Goal: Information Seeking & Learning: Learn about a topic

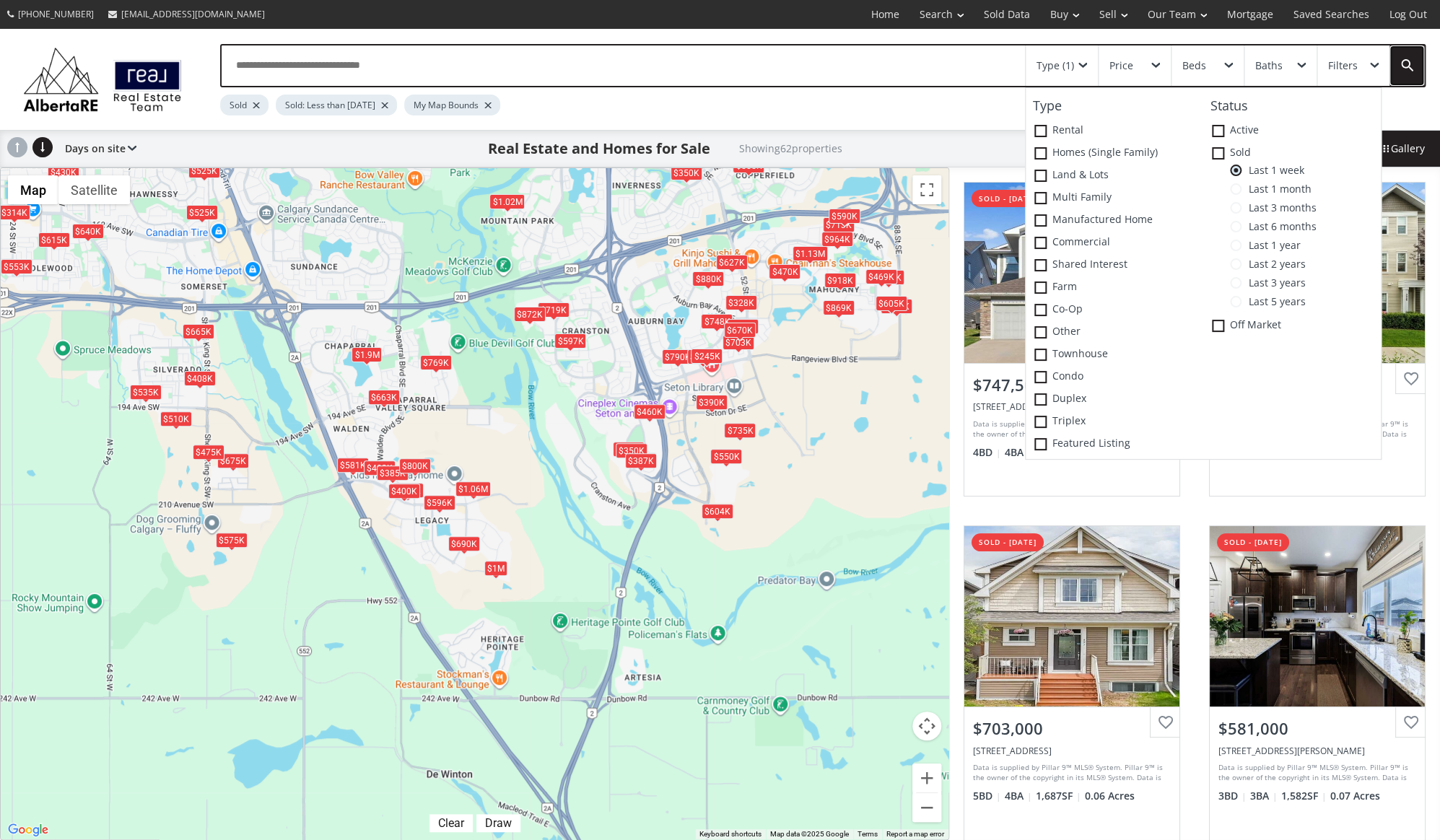
click at [1395, 62] on link at bounding box center [1407, 65] width 35 height 40
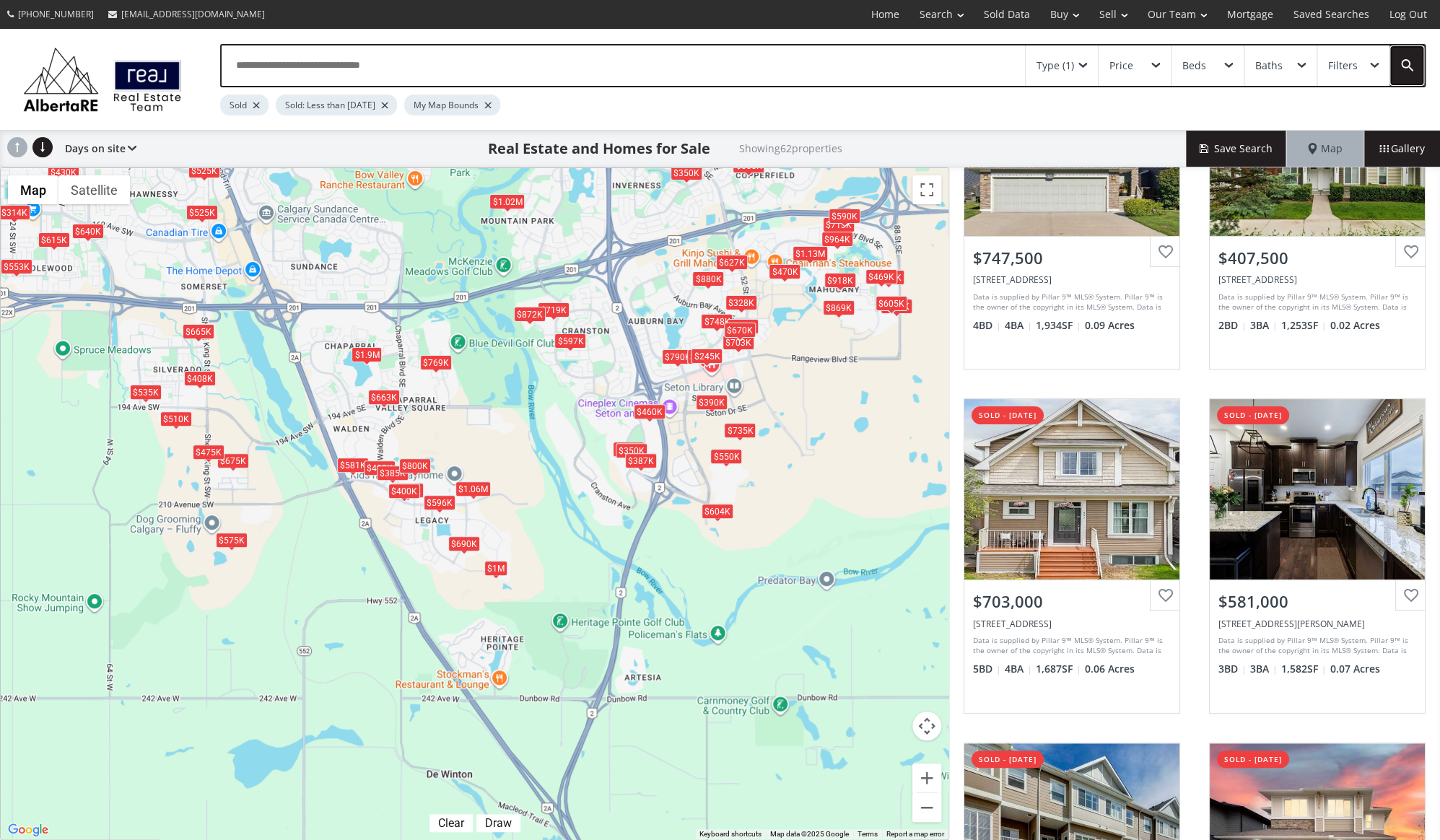
scroll to position [139, 0]
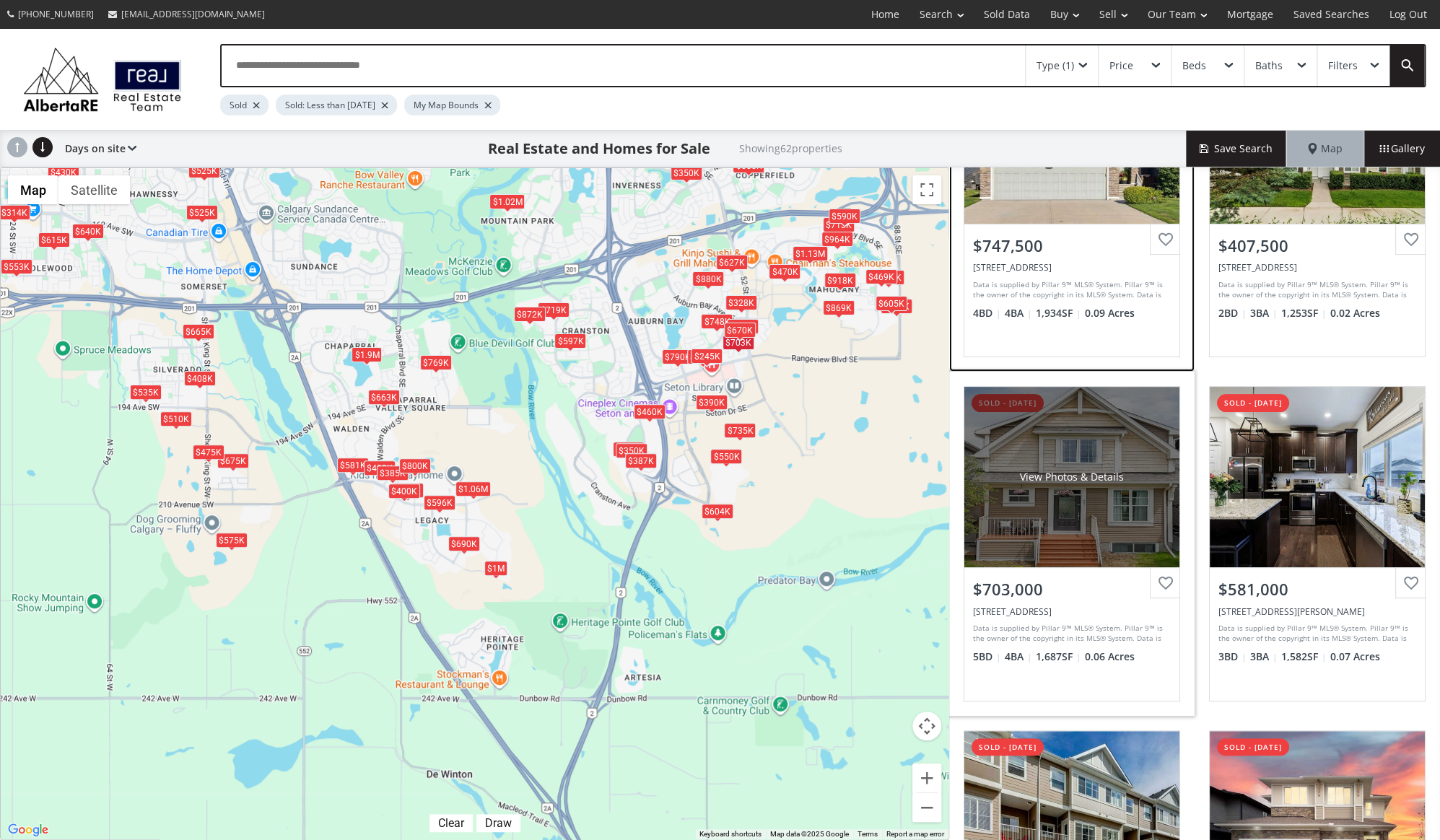
drag, startPoint x: 1187, startPoint y: 368, endPoint x: 1185, endPoint y: 457, distance: 89.0
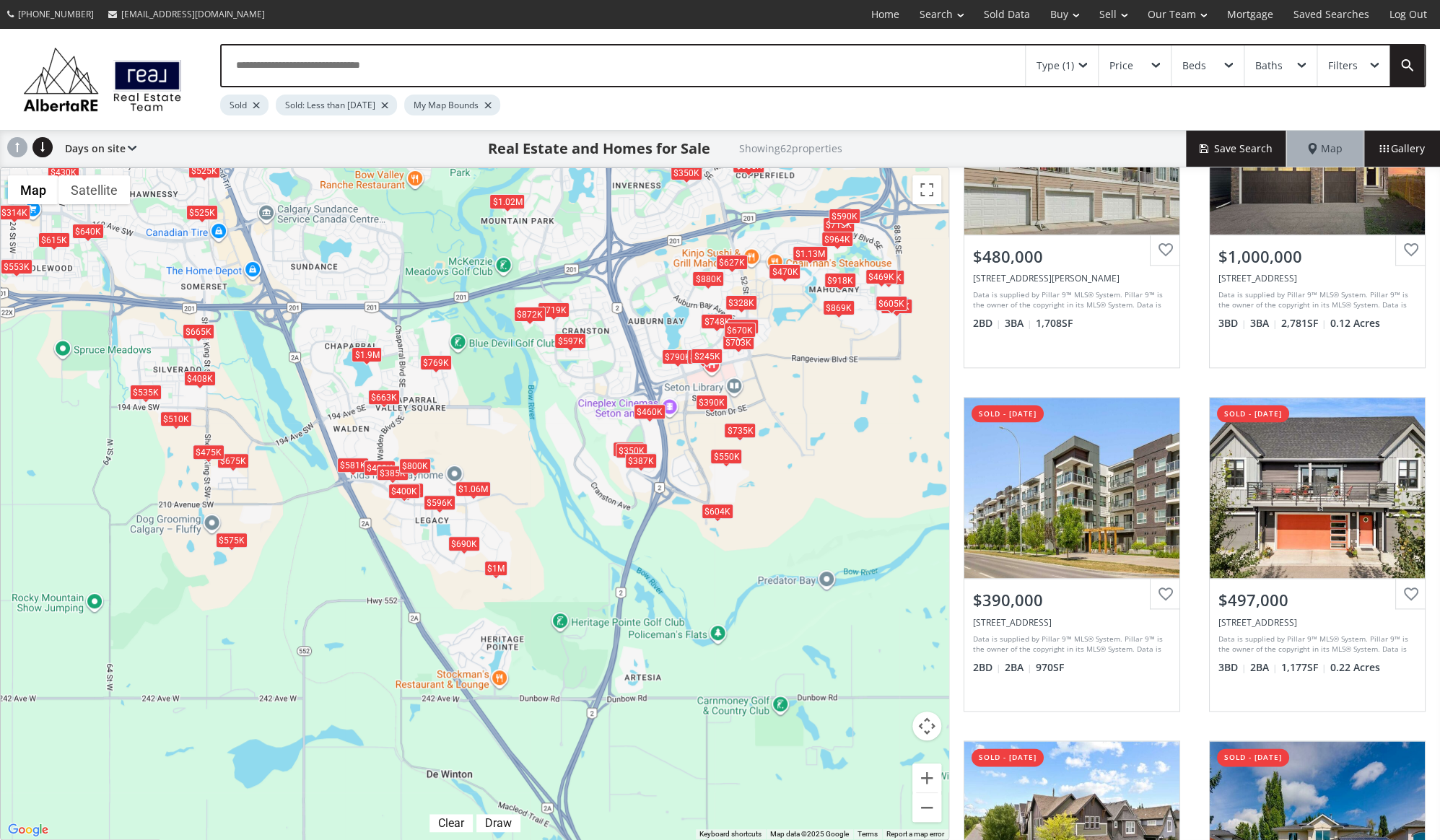
scroll to position [823, 0]
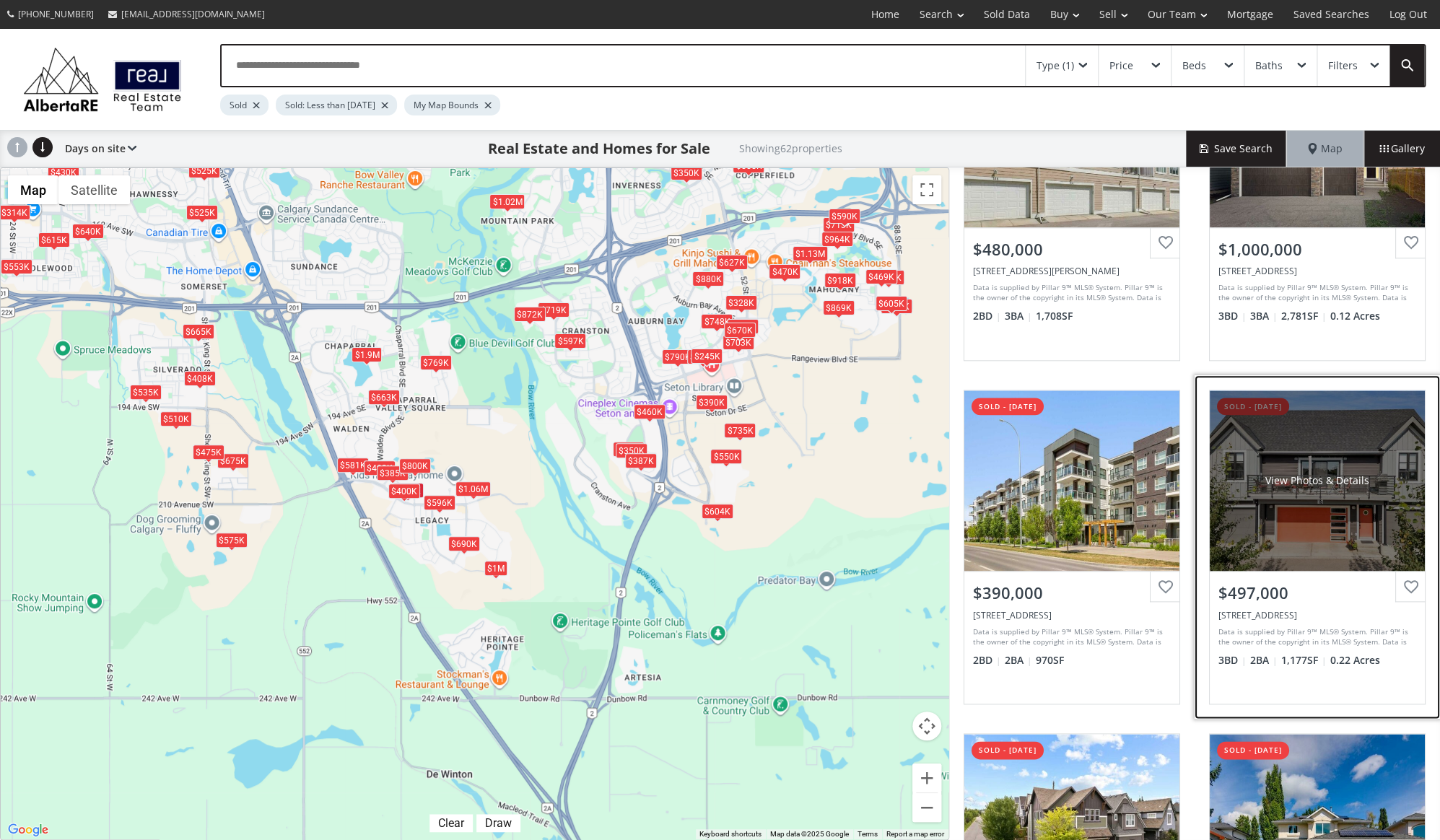
click at [1306, 555] on div "View Photos & Details" at bounding box center [1317, 481] width 215 height 180
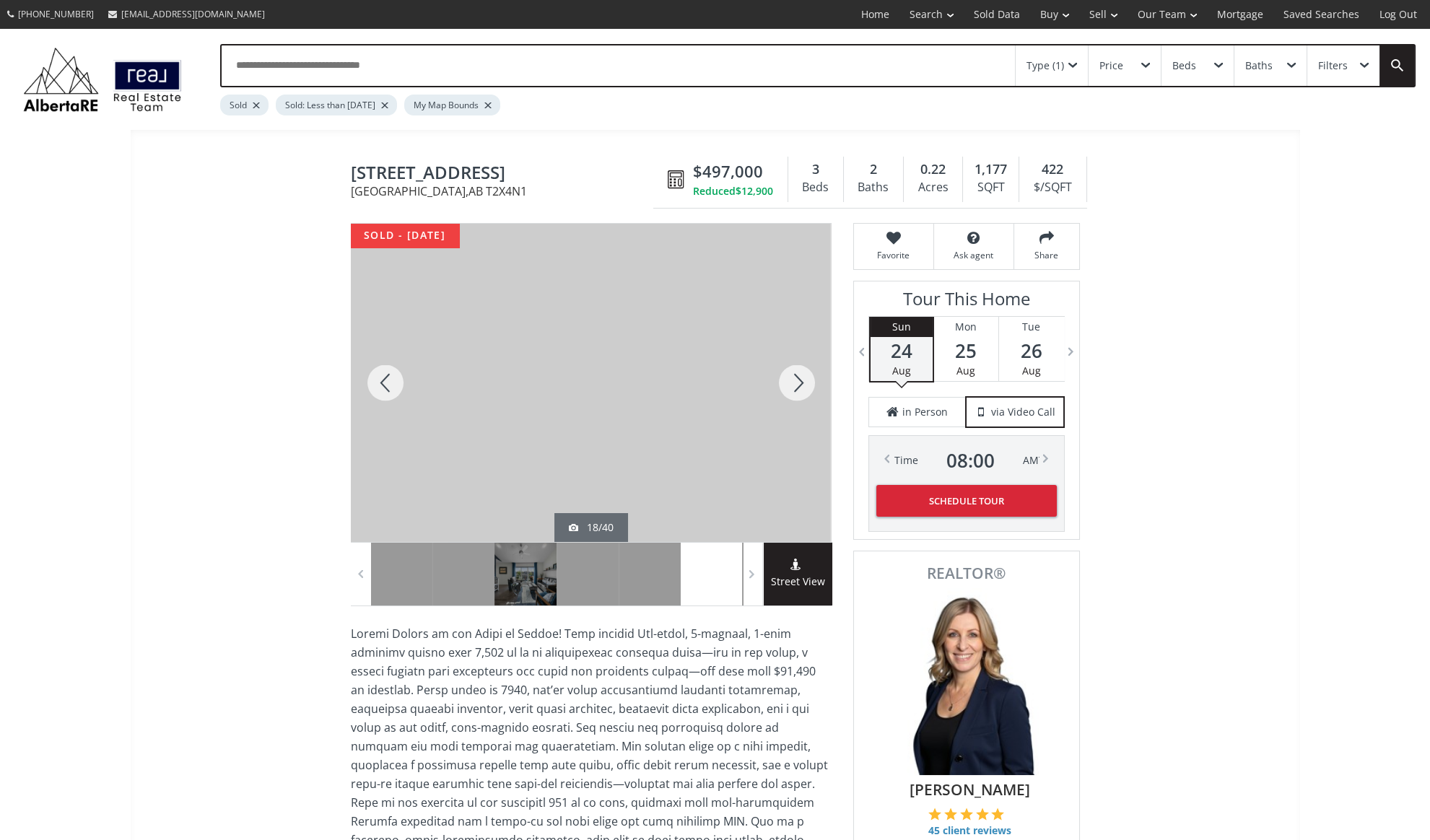
click at [804, 385] on div at bounding box center [797, 383] width 70 height 318
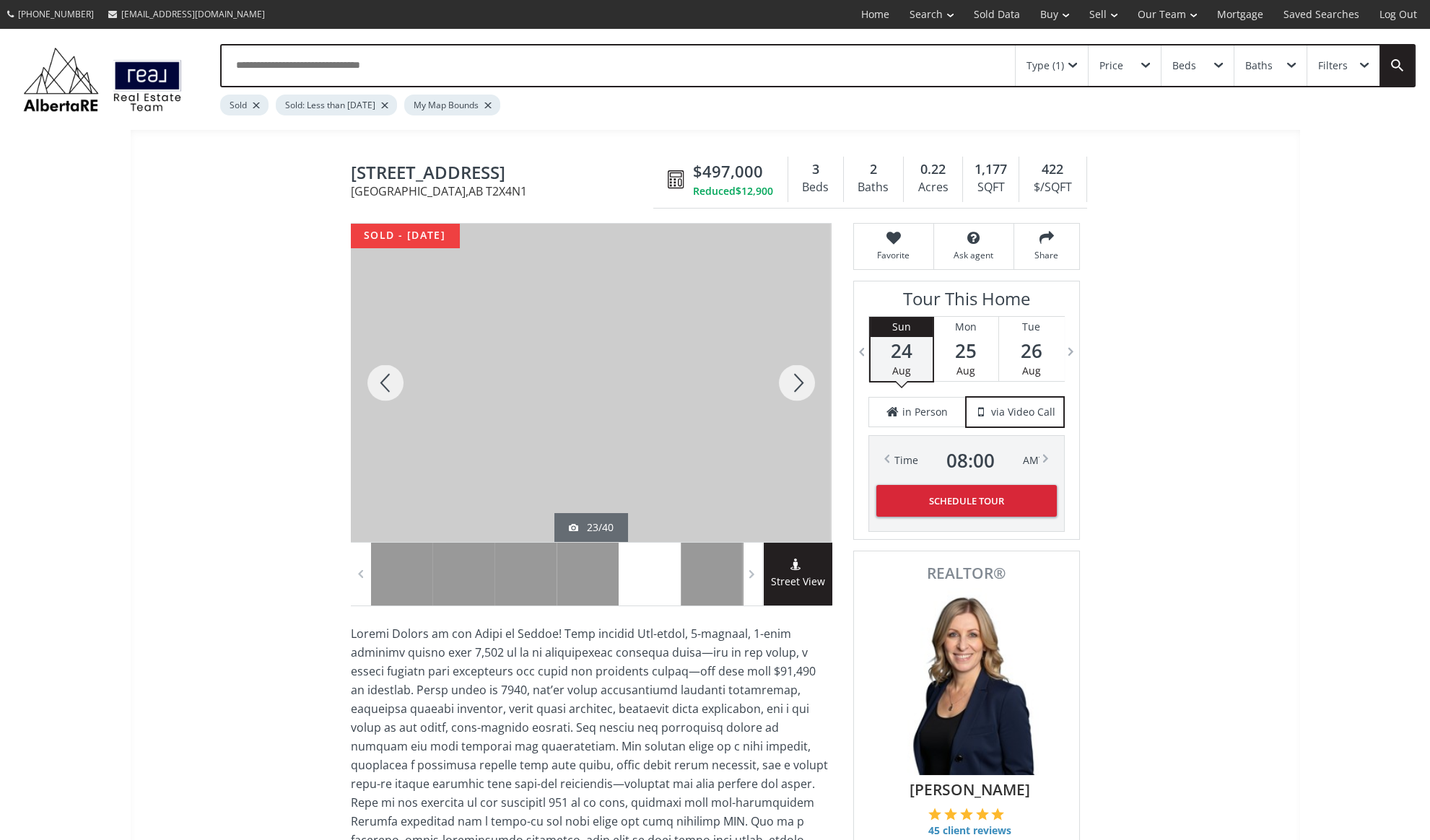
click at [804, 385] on div at bounding box center [797, 383] width 70 height 318
click at [805, 385] on div at bounding box center [797, 383] width 70 height 318
click at [805, 386] on div at bounding box center [797, 383] width 70 height 318
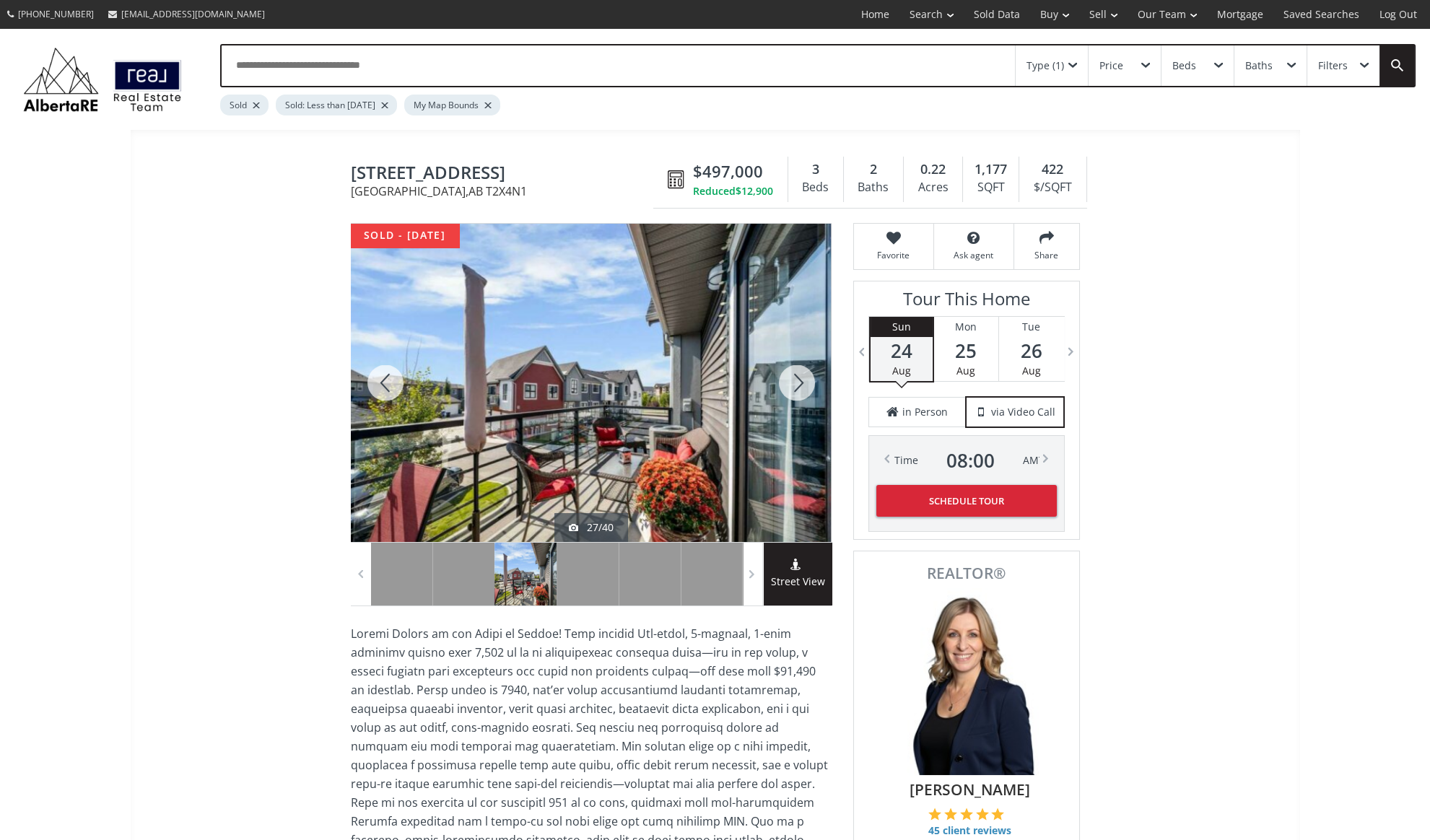
click at [806, 386] on div at bounding box center [797, 383] width 70 height 318
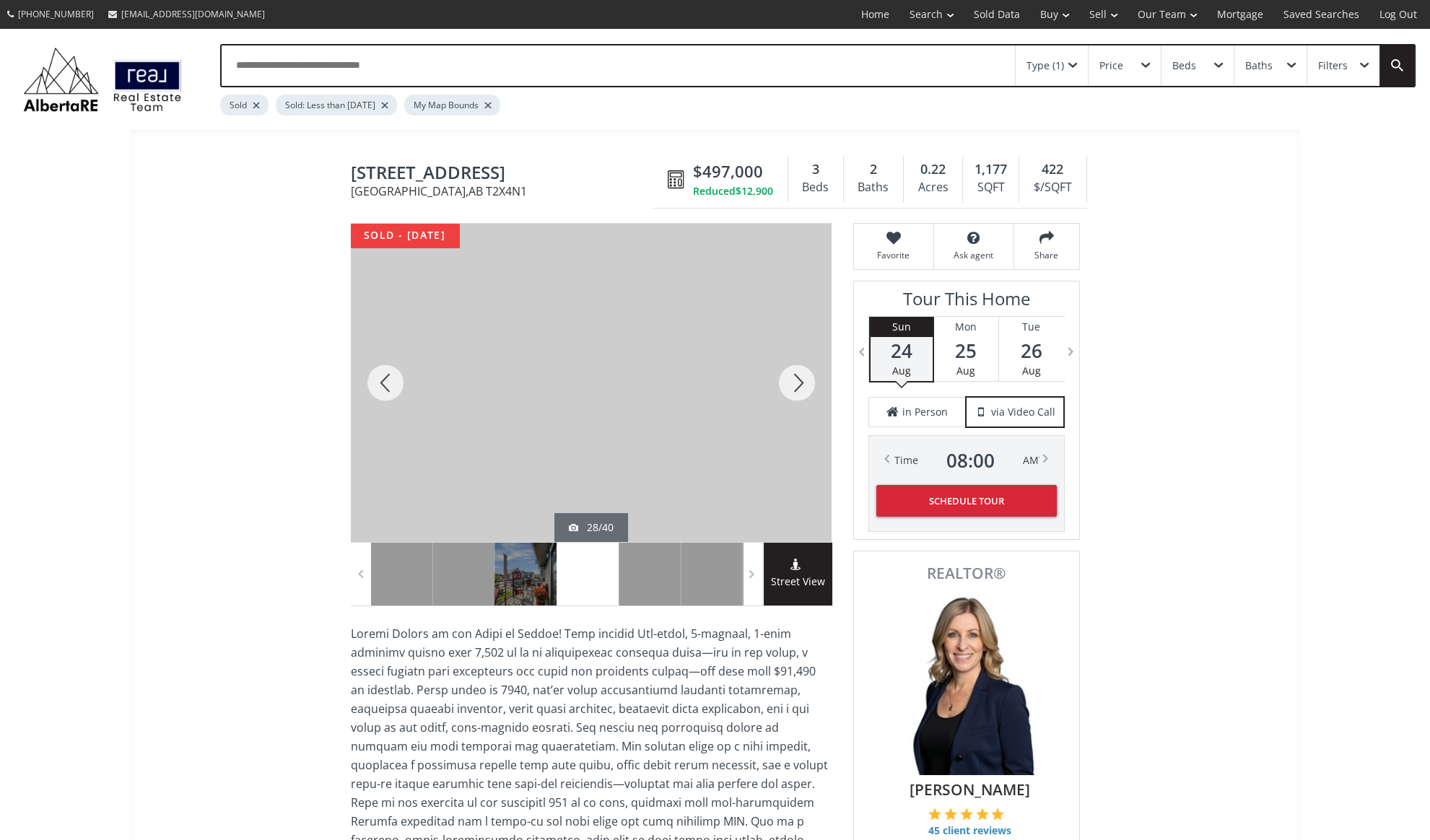
click at [806, 386] on div at bounding box center [797, 383] width 70 height 318
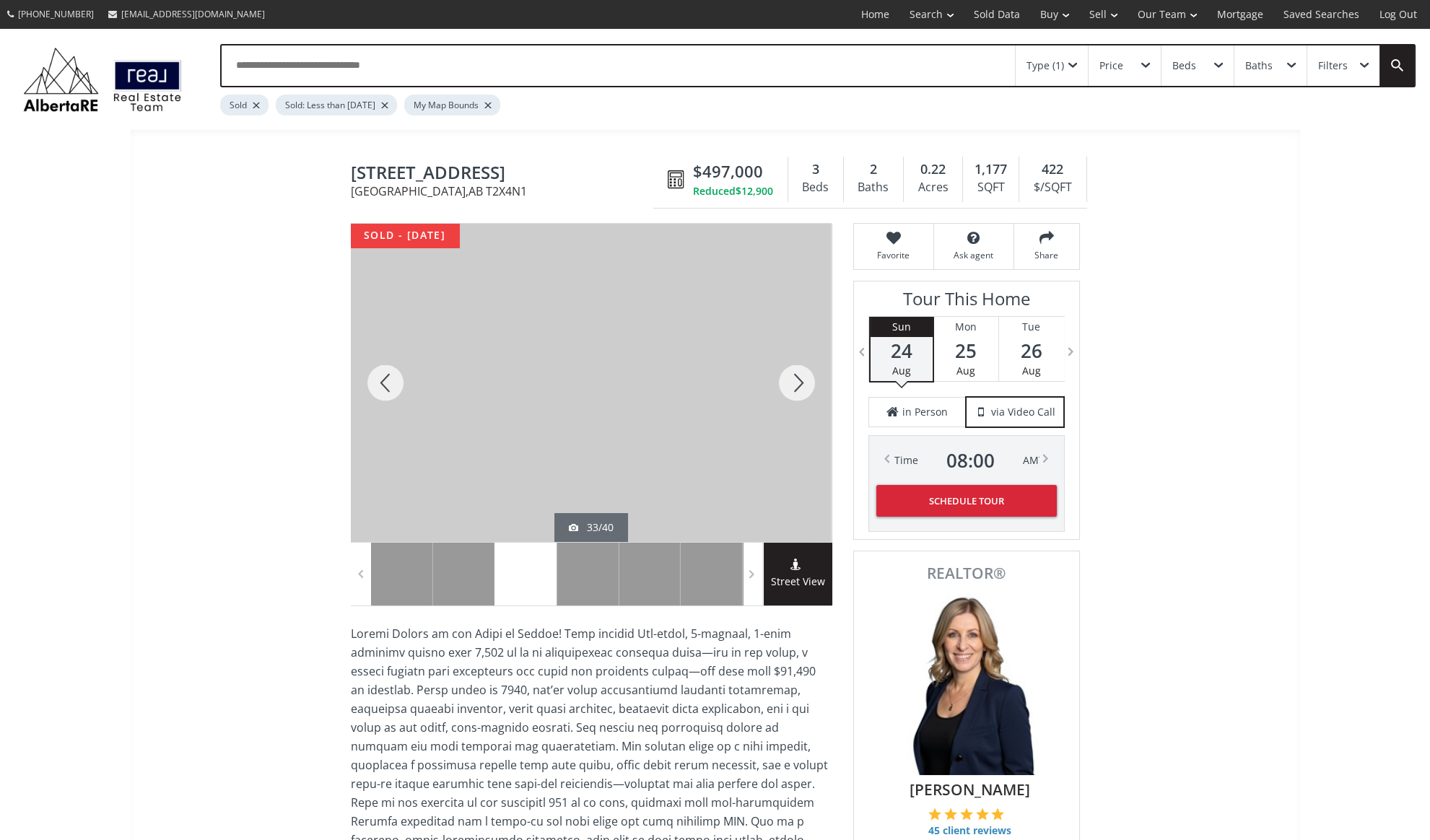
click at [806, 388] on div at bounding box center [797, 383] width 70 height 318
click at [800, 380] on div at bounding box center [797, 383] width 70 height 318
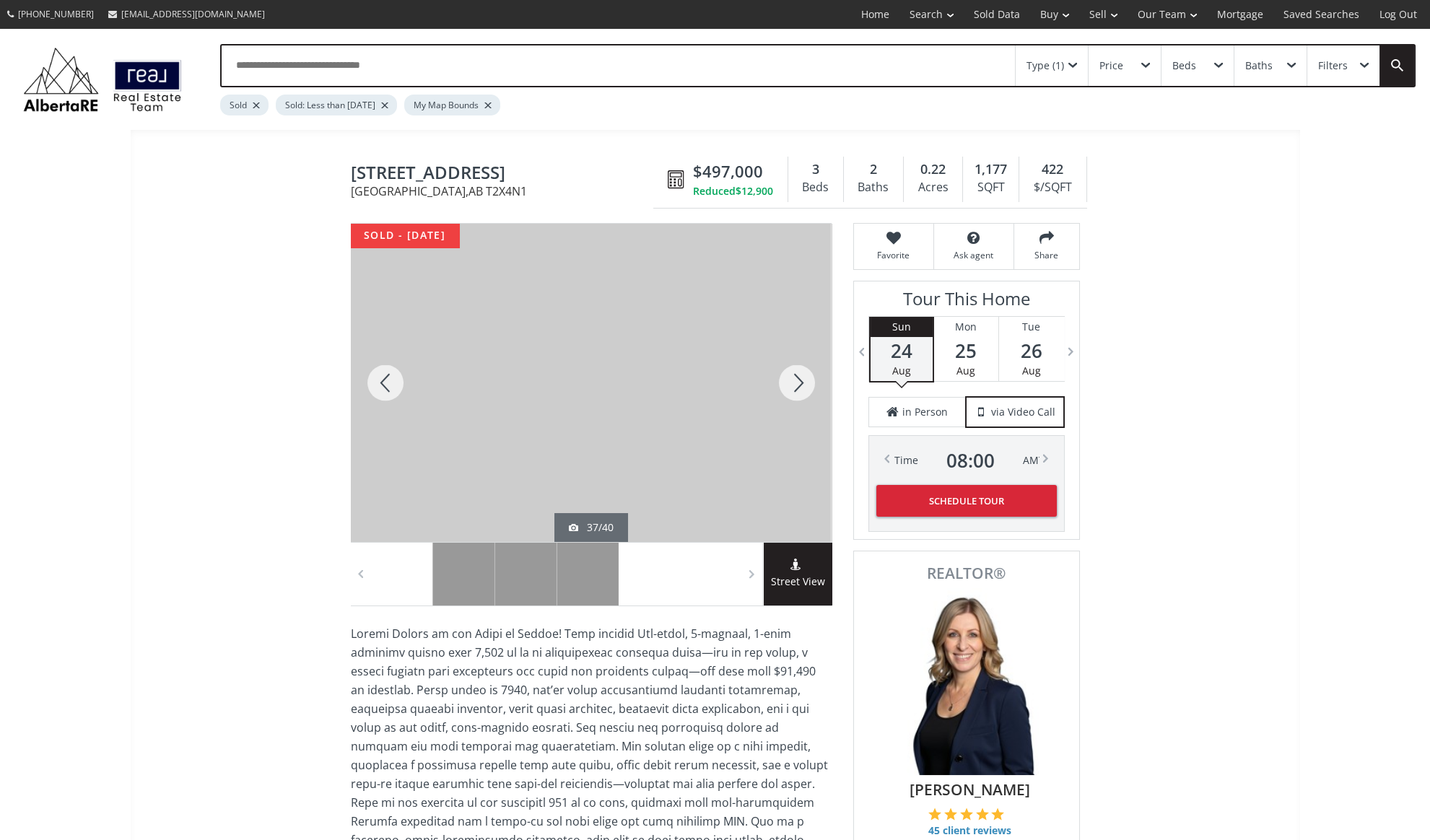
click at [800, 380] on div at bounding box center [797, 383] width 70 height 318
click at [798, 383] on div at bounding box center [797, 383] width 70 height 318
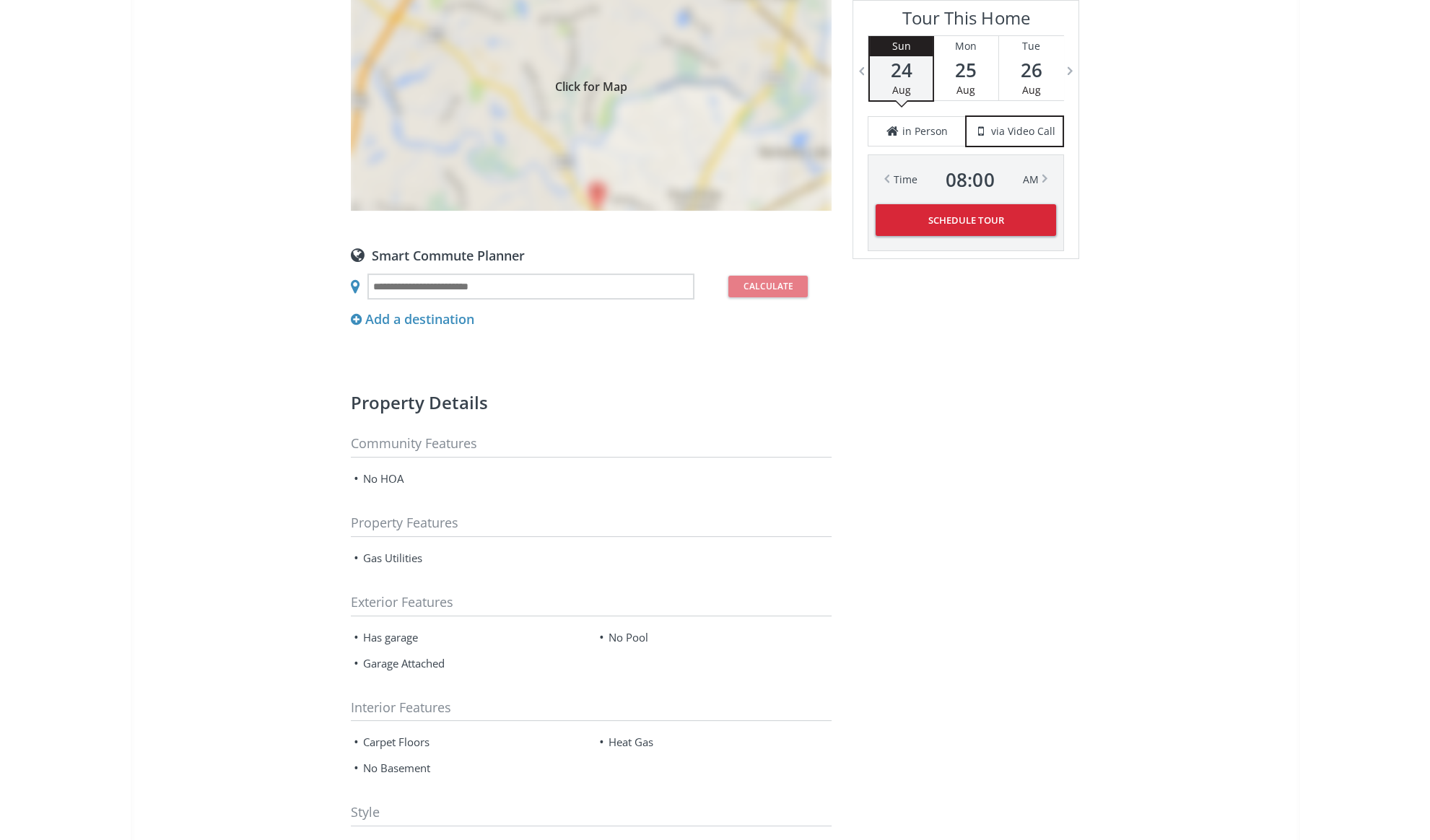
scroll to position [1181, 0]
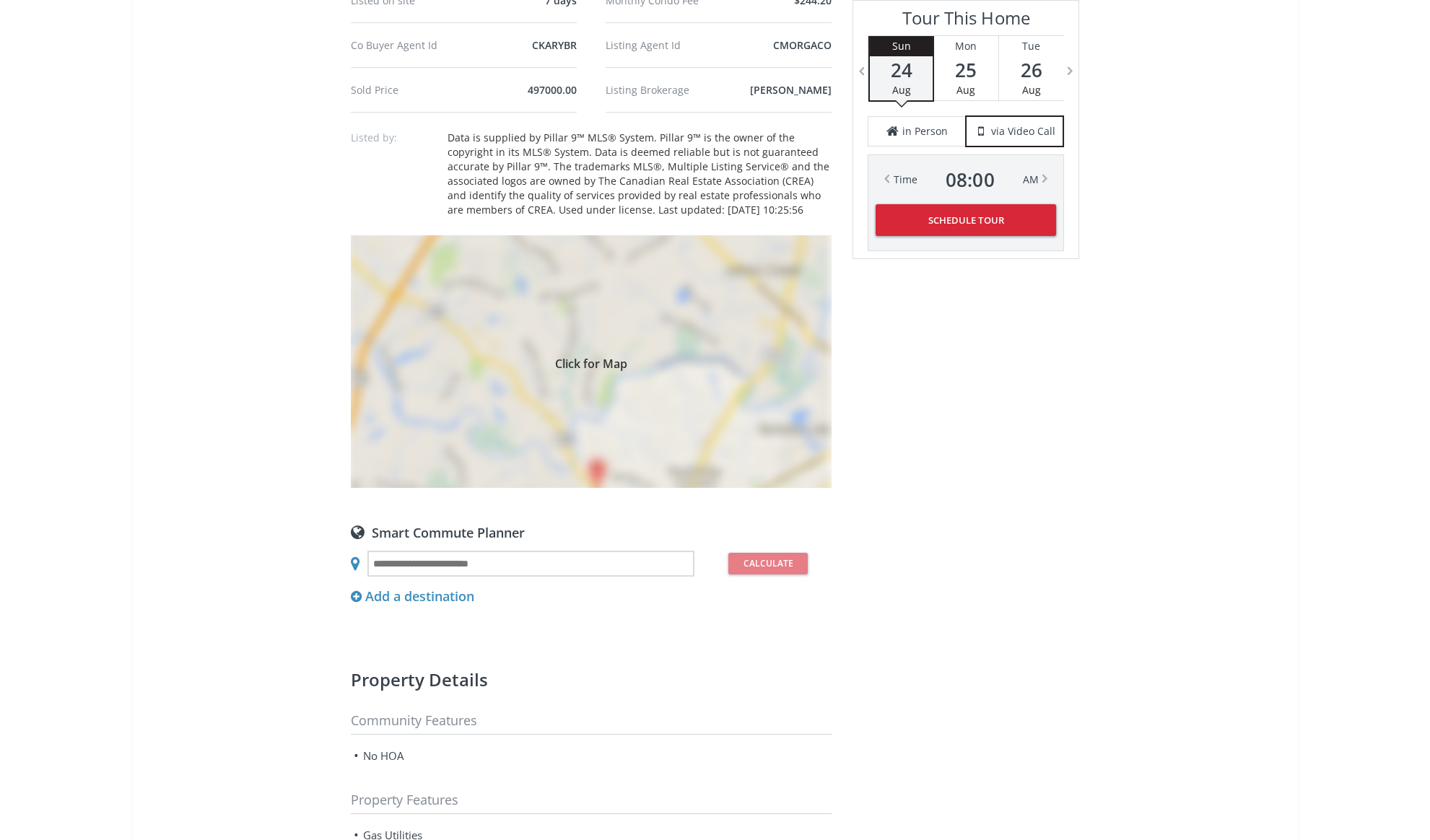
click at [576, 331] on div "Click for Map" at bounding box center [591, 361] width 481 height 252
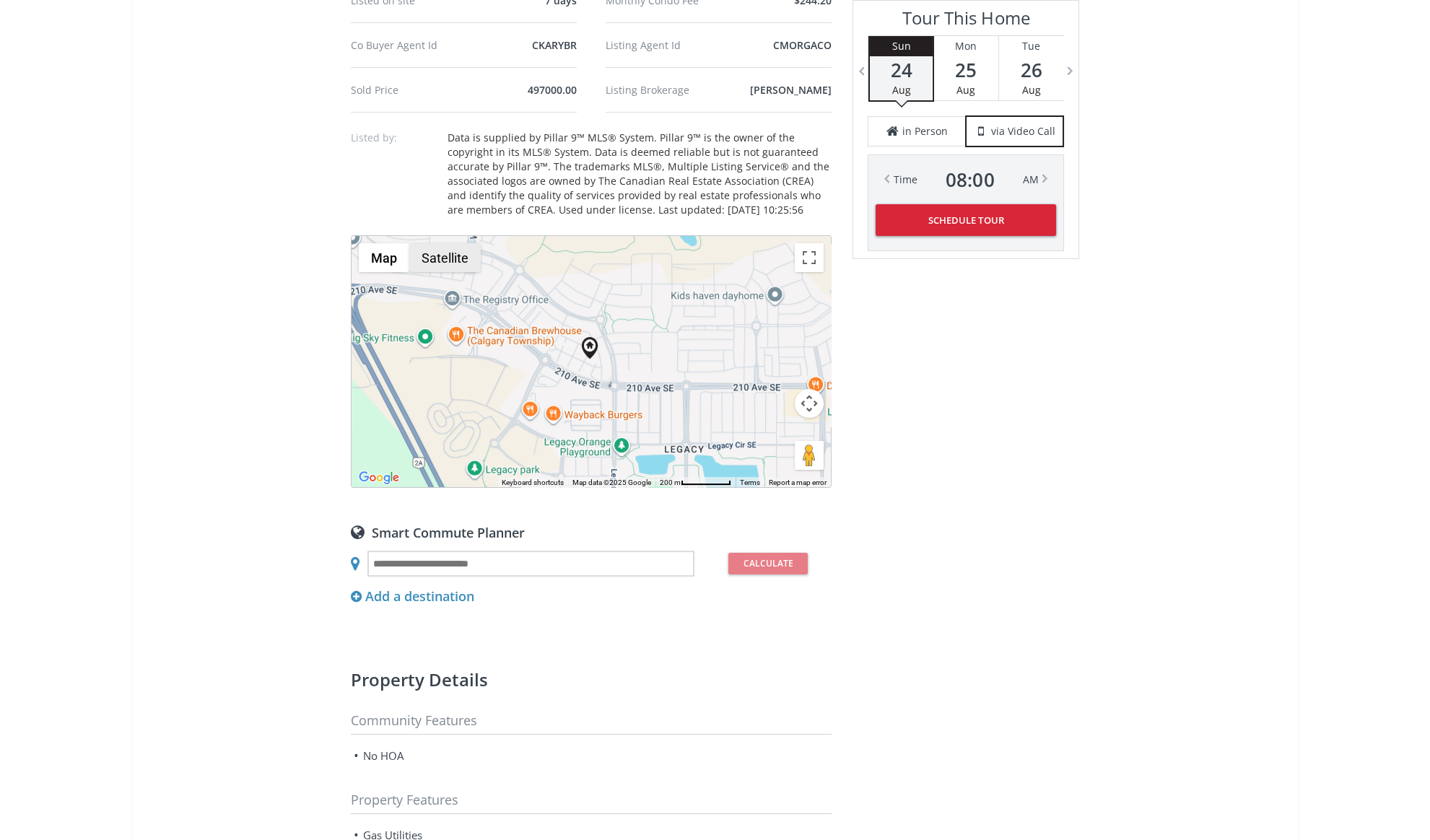
click at [454, 243] on button "Satellite" at bounding box center [445, 258] width 71 height 29
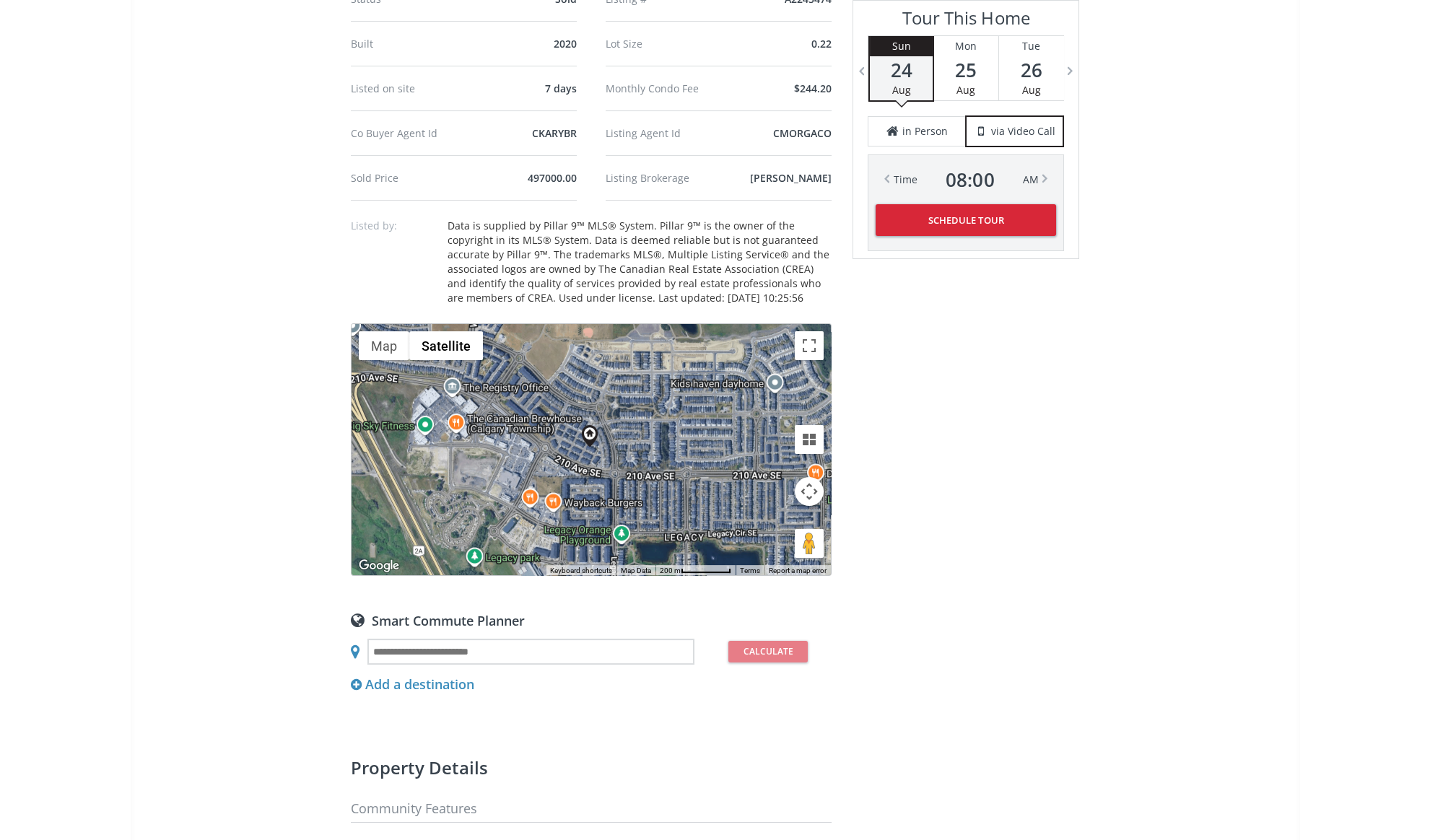
scroll to position [1050, 0]
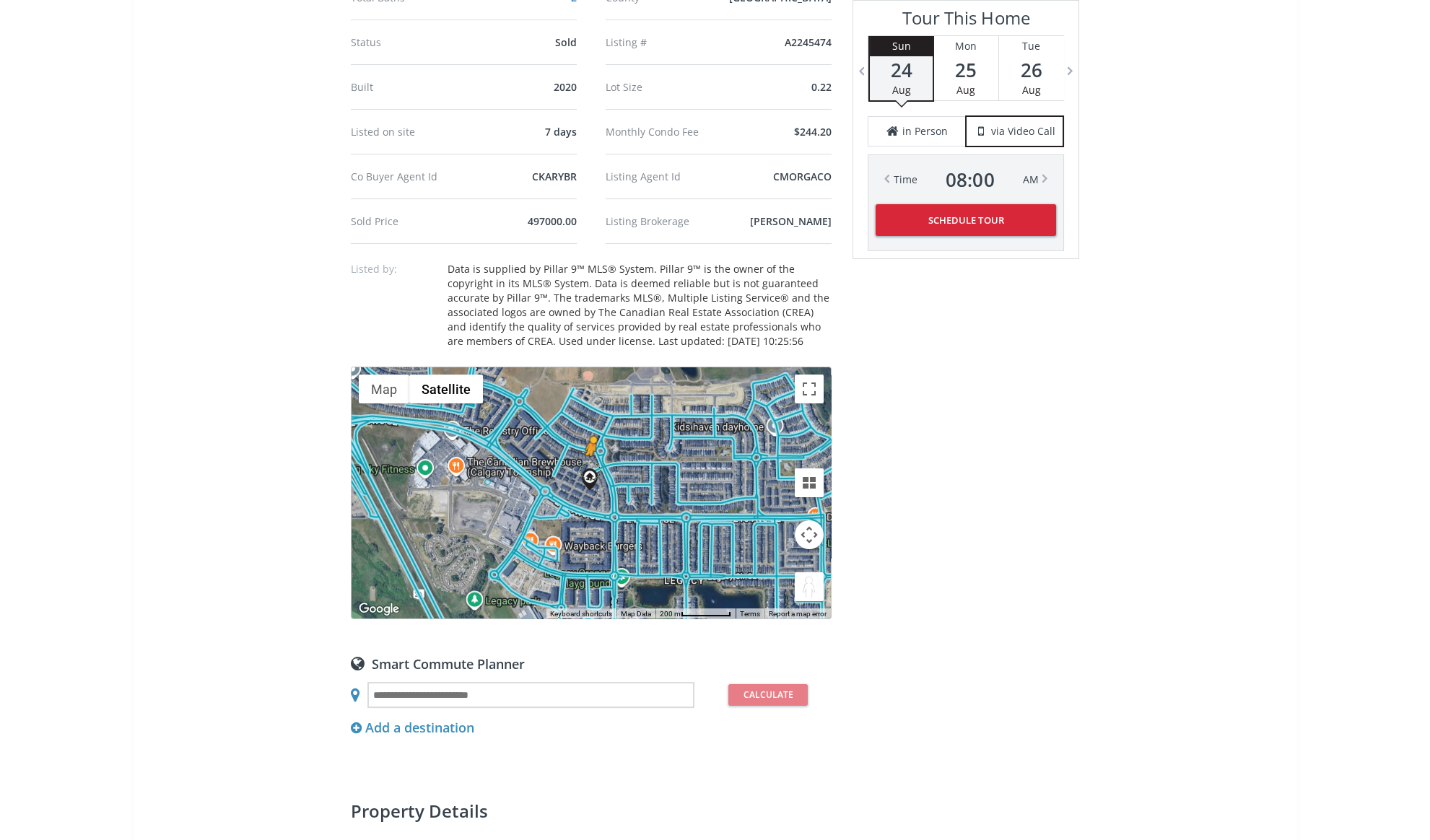
drag, startPoint x: 813, startPoint y: 567, endPoint x: 588, endPoint y: 451, distance: 253.1
click at [588, 451] on div "To activate drag with keyboard, press Alt + Enter. Once in keyboard drag state,…" at bounding box center [591, 493] width 479 height 251
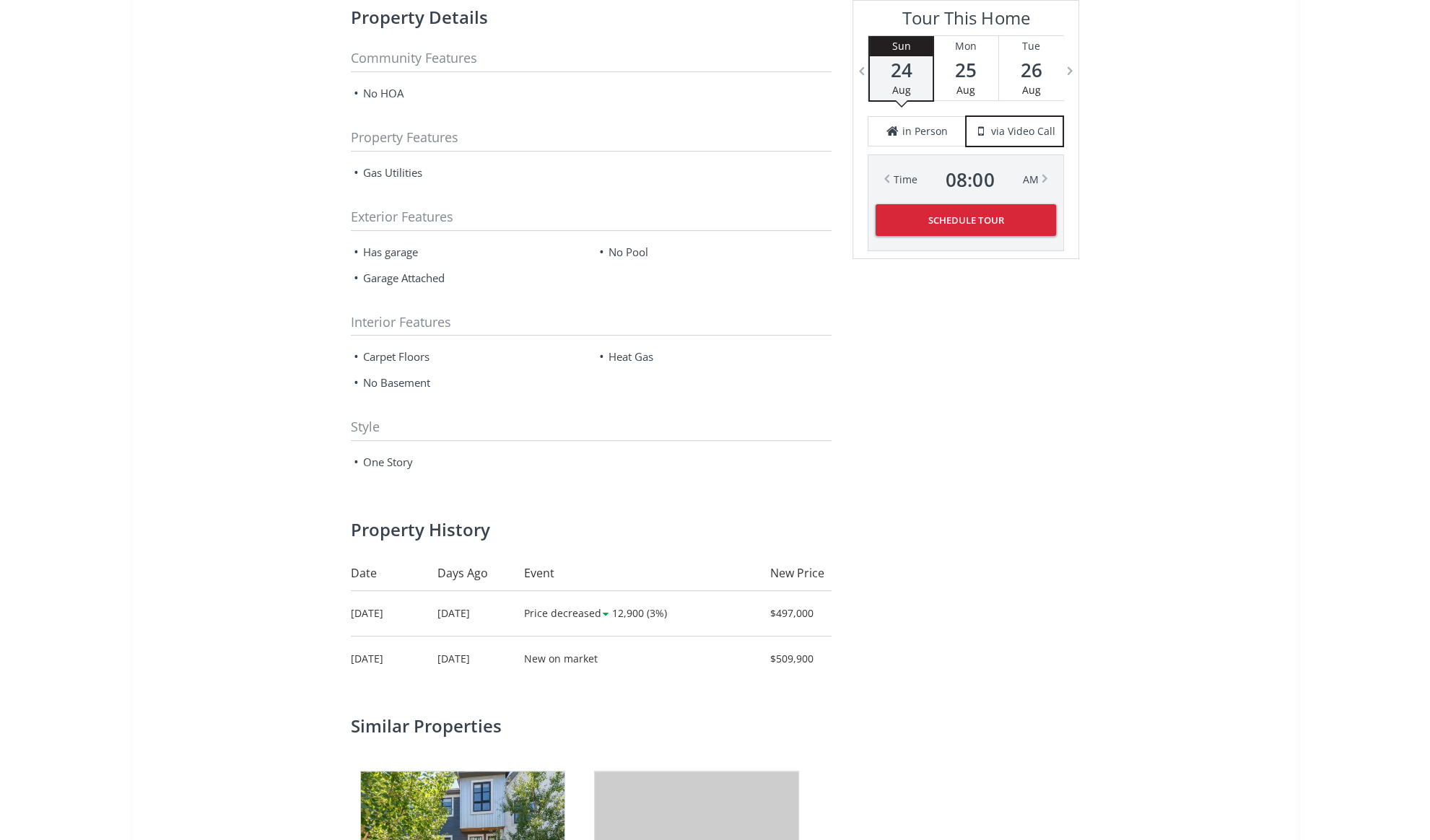
scroll to position [1508, 0]
